Goal: Check status: Check status

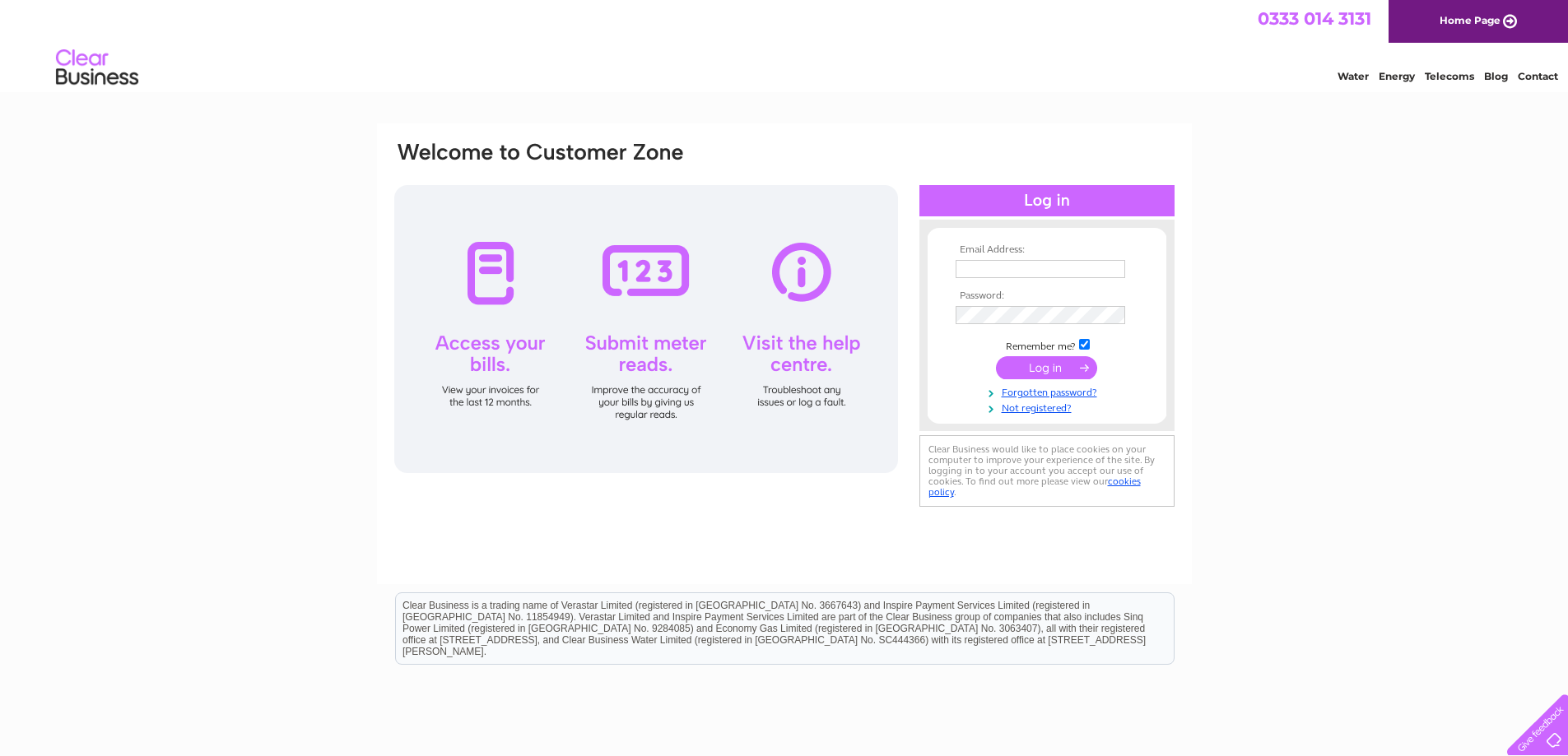
type input "operations.scotland@jcmichaelgroups.com"
click at [1049, 362] on input "submit" at bounding box center [1046, 368] width 101 height 23
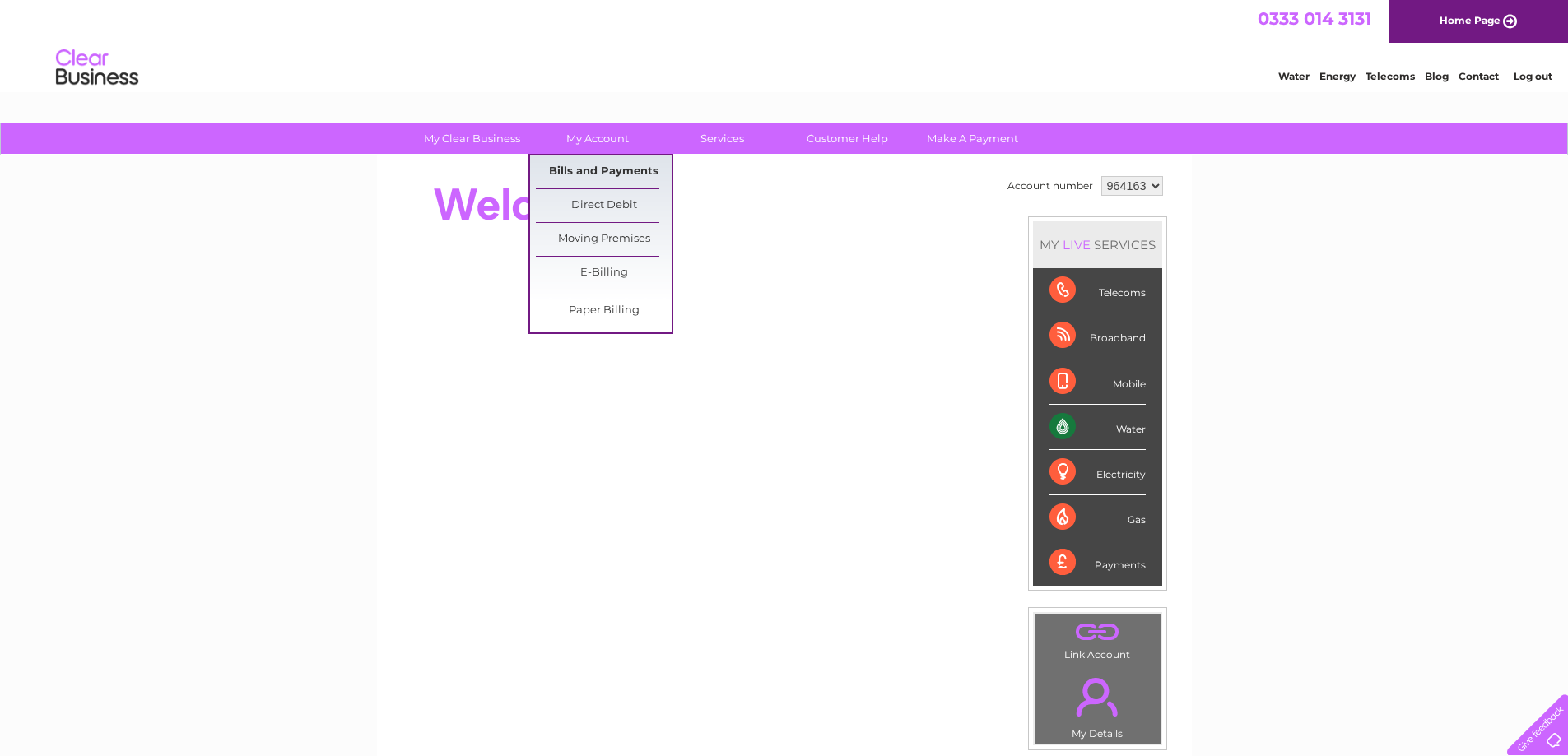
click at [597, 168] on link "Bills and Payments" at bounding box center [603, 171] width 136 height 33
click at [593, 177] on link "Bills and Payments" at bounding box center [603, 171] width 136 height 33
click at [639, 174] on link "Bills and Payments" at bounding box center [603, 171] width 136 height 33
click at [625, 132] on link "My Account" at bounding box center [597, 139] width 136 height 31
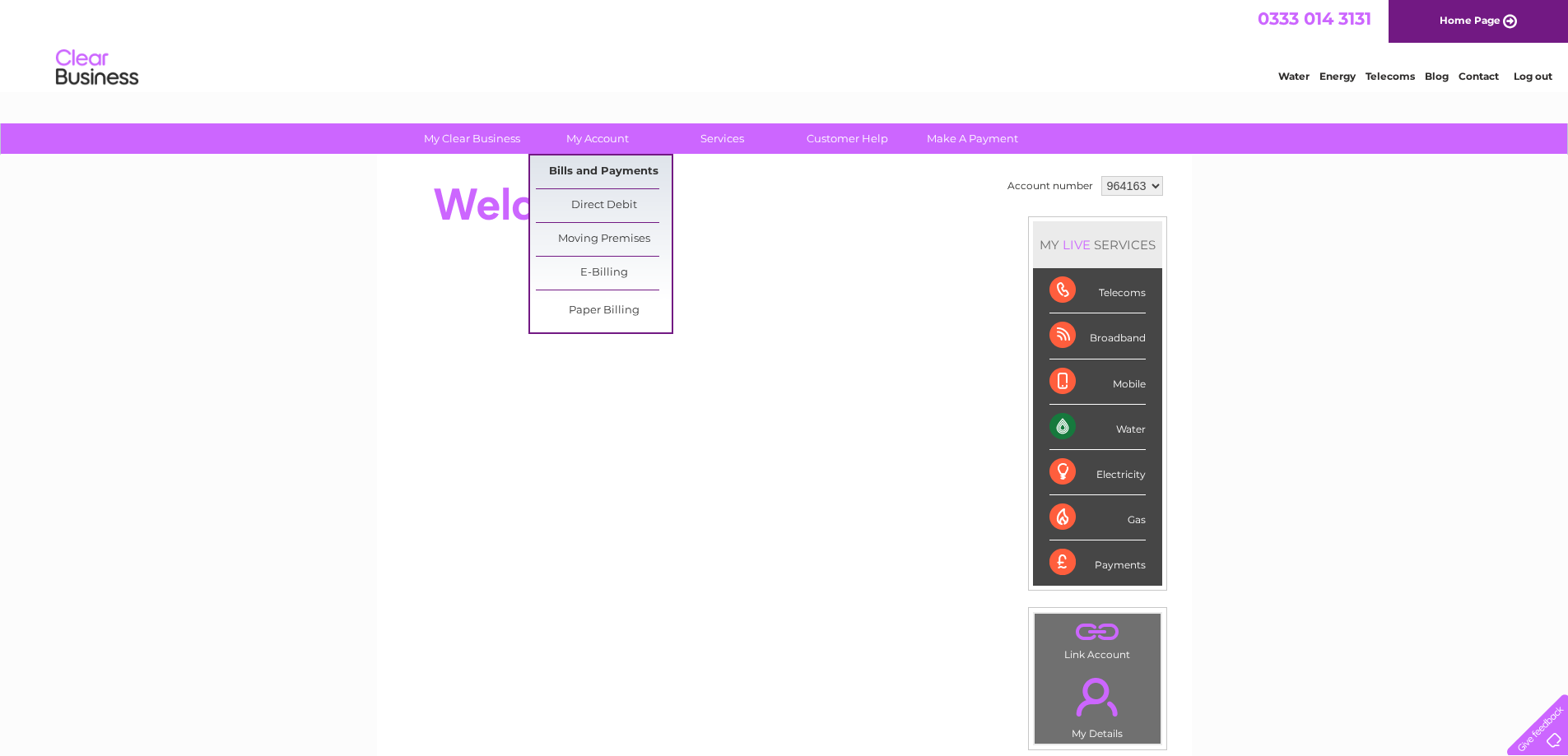
click at [612, 169] on link "Bills and Payments" at bounding box center [603, 171] width 136 height 33
click at [576, 169] on link "Bills and Payments" at bounding box center [603, 171] width 136 height 33
click at [575, 169] on link "Bills and Payments" at bounding box center [603, 171] width 136 height 33
click at [574, 169] on link "Bills and Payments" at bounding box center [603, 171] width 136 height 33
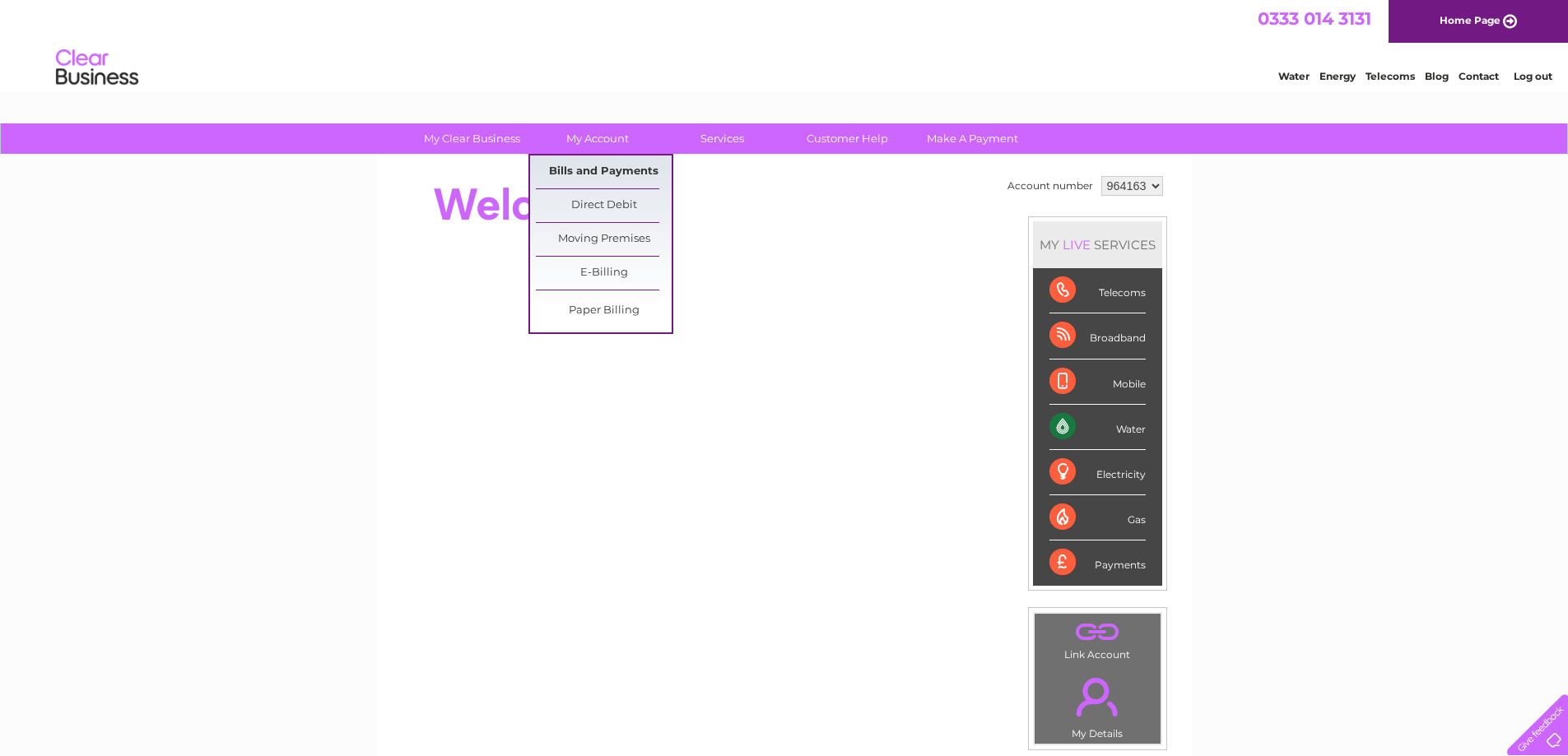
click at [597, 162] on link "Bills and Payments" at bounding box center [603, 171] width 136 height 33
click at [582, 169] on link "Bills and Payments" at bounding box center [603, 171] width 136 height 33
click at [607, 219] on link "Direct Debit" at bounding box center [603, 205] width 136 height 33
click at [608, 165] on link "Bills and Payments" at bounding box center [603, 171] width 136 height 33
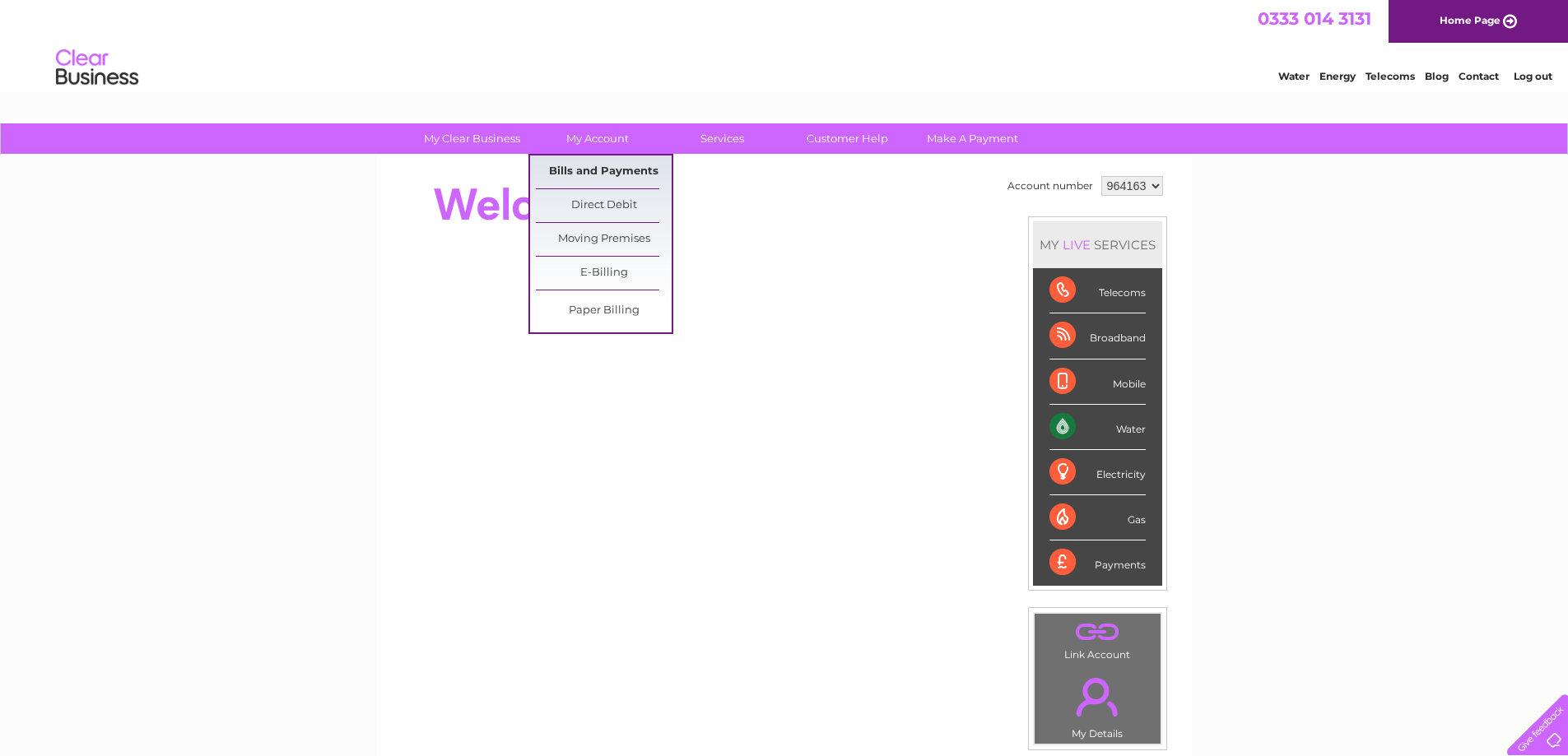
click at [608, 165] on link "Bills and Payments" at bounding box center [603, 171] width 136 height 33
click at [595, 173] on link "Bills and Payments" at bounding box center [603, 171] width 136 height 33
click at [591, 169] on link "Bills and Payments" at bounding box center [603, 171] width 136 height 33
click at [576, 166] on link "Bills and Payments" at bounding box center [603, 171] width 136 height 33
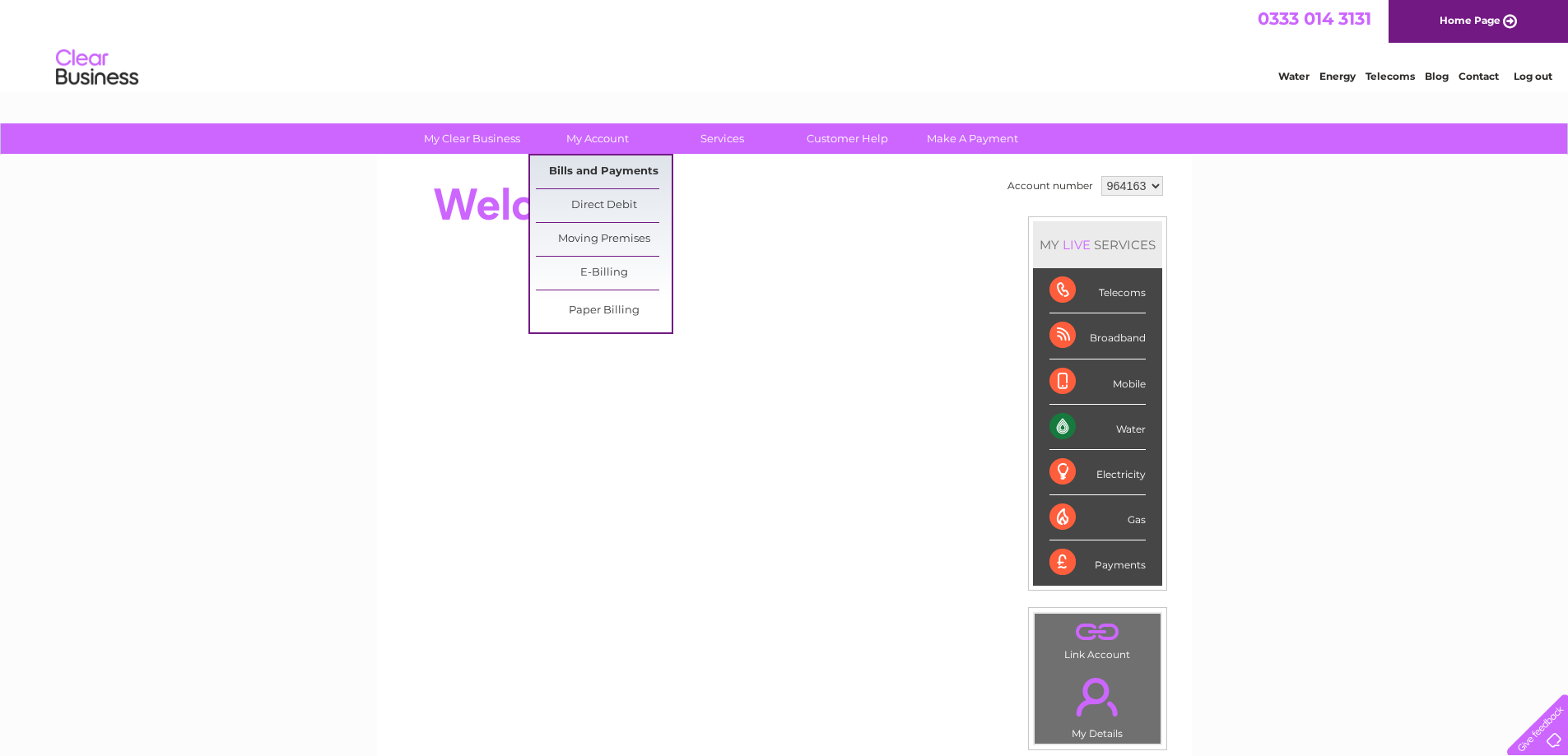
click at [576, 166] on link "Bills and Payments" at bounding box center [603, 171] width 136 height 33
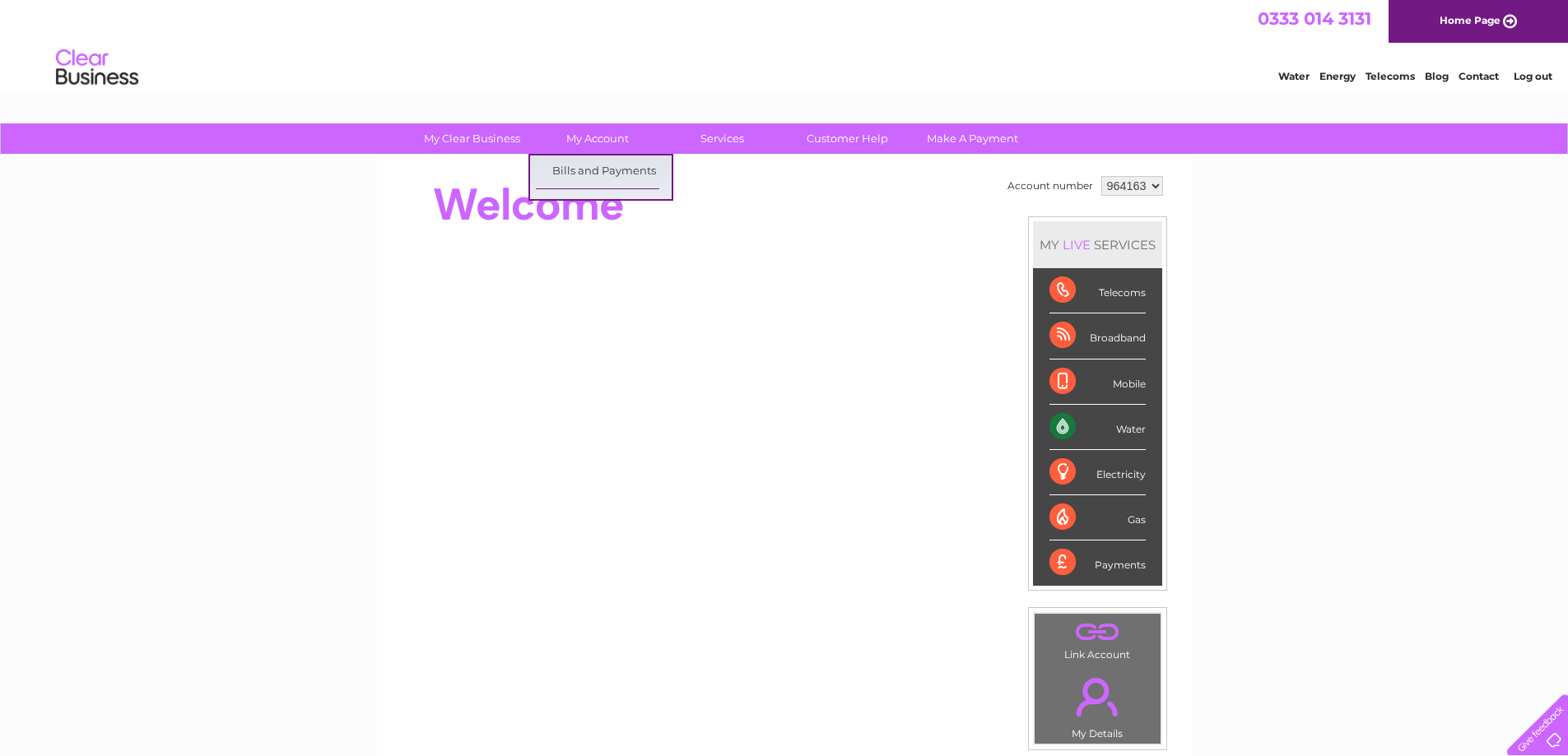
click at [683, 172] on div at bounding box center [692, 205] width 599 height 66
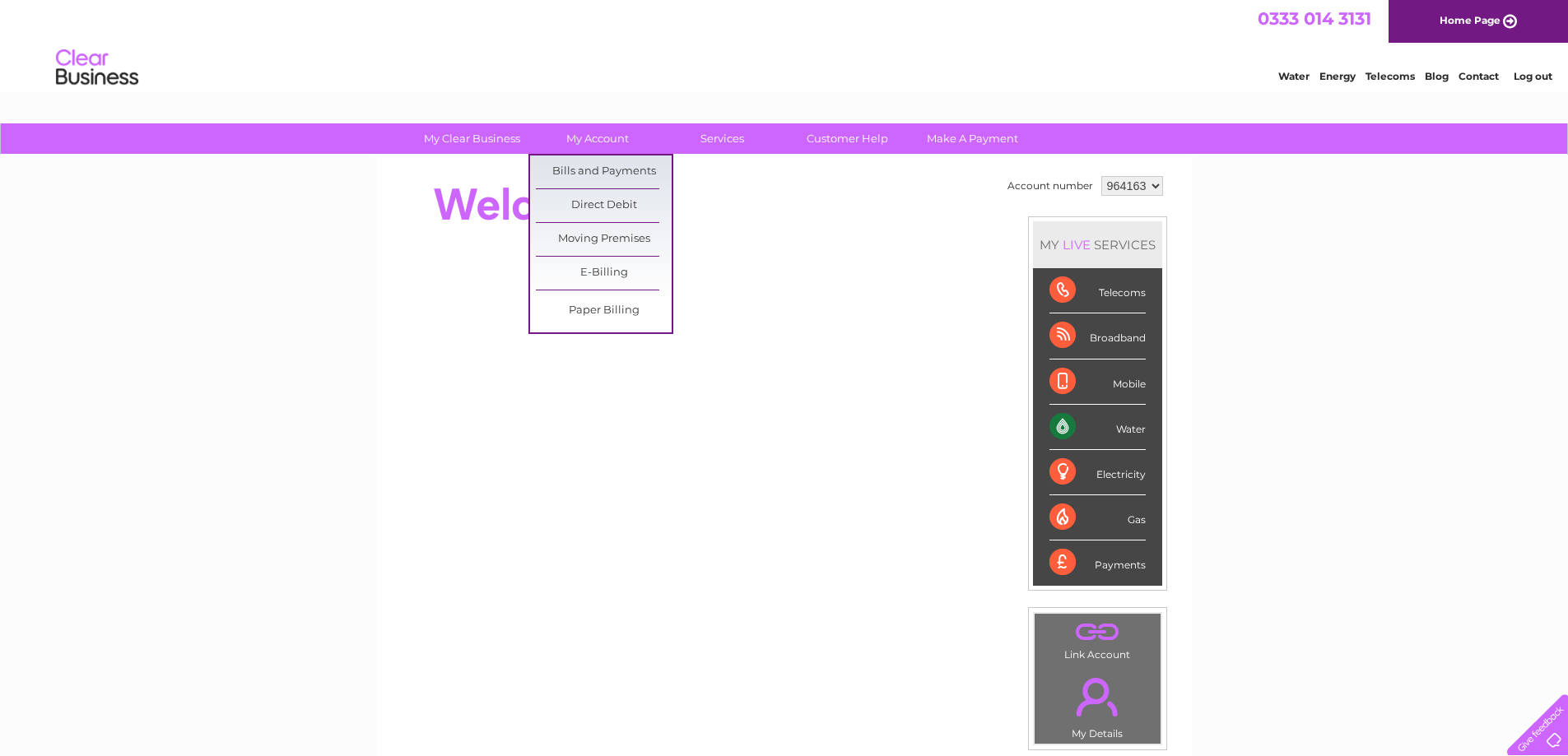
click at [569, 96] on html "0333 014 3131 Home Page Water Energy Telecoms Blog Contact Log out" at bounding box center [784, 48] width 1568 height 96
click at [600, 156] on link "Bills and Payments" at bounding box center [603, 171] width 136 height 33
click at [582, 169] on link "Bills and Payments" at bounding box center [603, 171] width 136 height 33
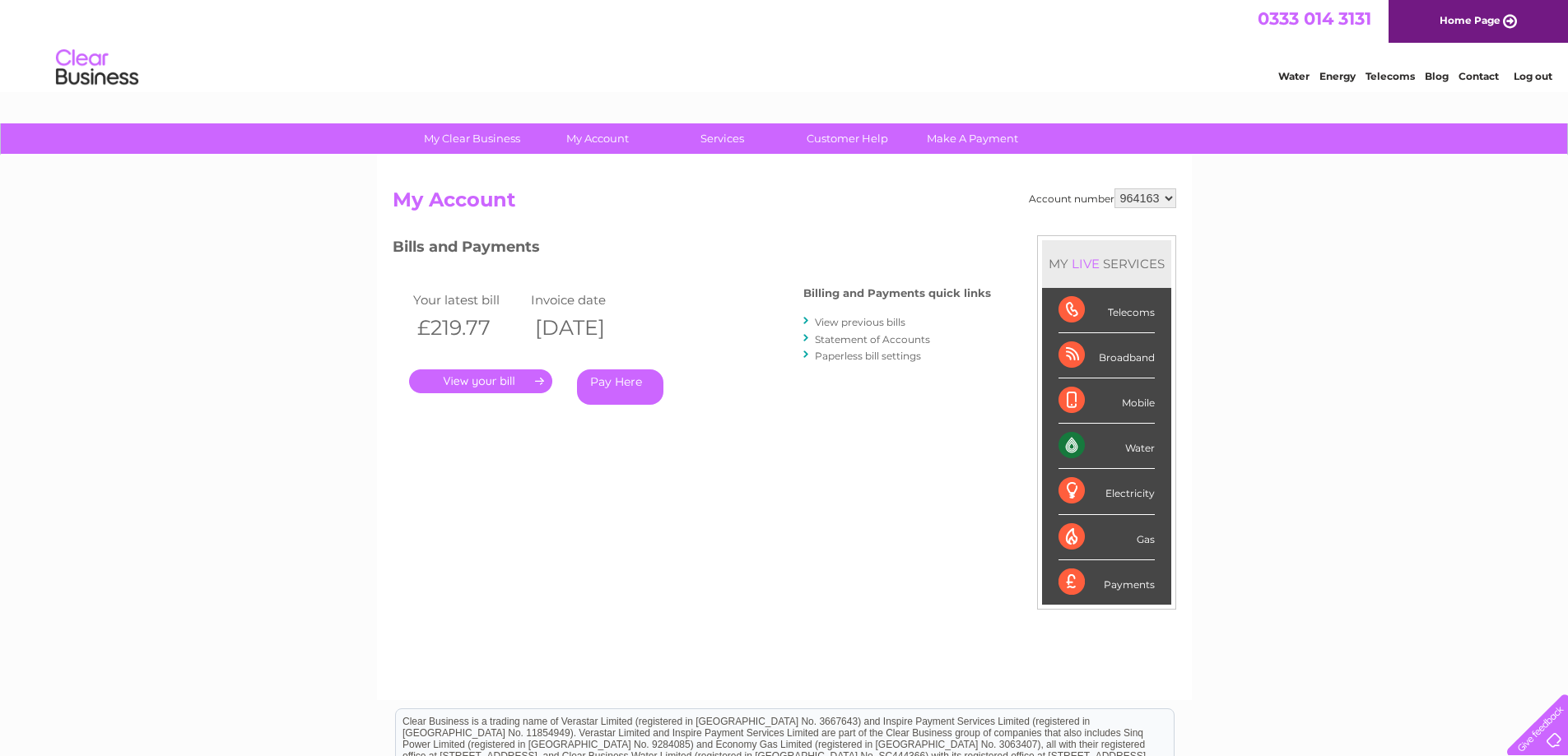
click at [500, 382] on link "." at bounding box center [481, 381] width 143 height 23
